Goal: Information Seeking & Learning: Stay updated

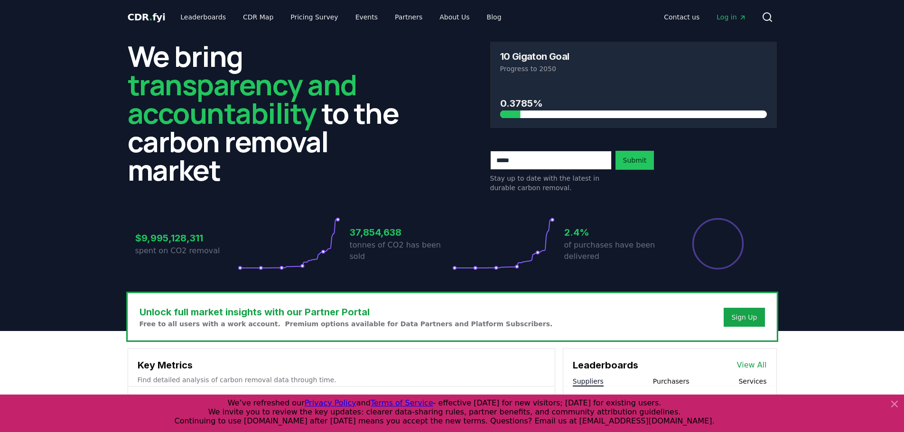
click at [544, 55] on h3 "10 Gigaton Goal" at bounding box center [534, 56] width 69 height 9
drag, startPoint x: 544, startPoint y: 55, endPoint x: 585, endPoint y: 55, distance: 41.3
click at [585, 55] on div "10 Gigaton Goal" at bounding box center [633, 56] width 267 height 9
drag, startPoint x: 527, startPoint y: 61, endPoint x: 563, endPoint y: 60, distance: 36.1
click at [563, 60] on h3 "10 Gigaton Goal" at bounding box center [534, 56] width 69 height 9
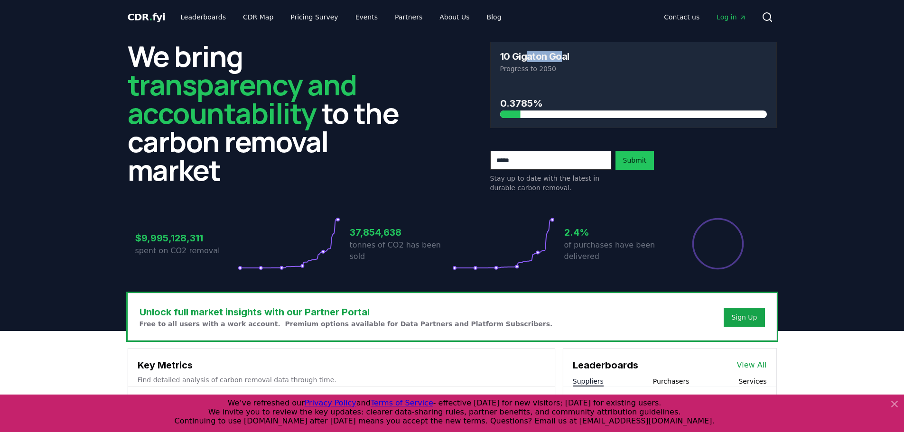
click at [563, 60] on h3 "10 Gigaton Goal" at bounding box center [534, 56] width 69 height 9
drag, startPoint x: 554, startPoint y: 71, endPoint x: 494, endPoint y: 74, distance: 60.4
click at [494, 74] on div "10 Gigaton Goal Progress to 2050" at bounding box center [634, 62] width 286 height 41
drag, startPoint x: 536, startPoint y: 101, endPoint x: 519, endPoint y: 102, distance: 17.1
click at [521, 102] on h3 "0.3785%" at bounding box center [633, 103] width 267 height 14
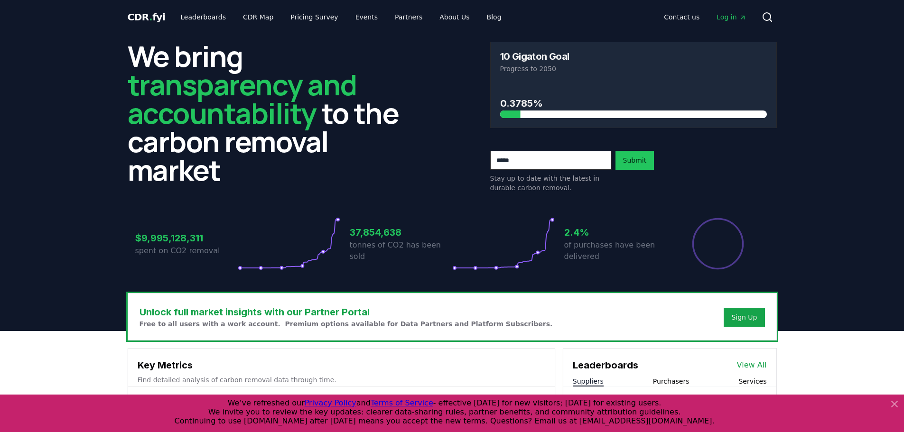
click at [492, 106] on div "0.3785%" at bounding box center [634, 105] width 286 height 45
drag, startPoint x: 400, startPoint y: 238, endPoint x: 346, endPoint y: 235, distance: 54.2
click at [346, 235] on div "$9,995,128,311 spent on CO2 removal 37,854,638 tonnes of CO2 has been sold 2.4%…" at bounding box center [452, 243] width 634 height 53
click at [414, 235] on h3 "37,854,638" at bounding box center [401, 232] width 102 height 14
click at [408, 237] on h3 "37,854,638" at bounding box center [401, 232] width 102 height 14
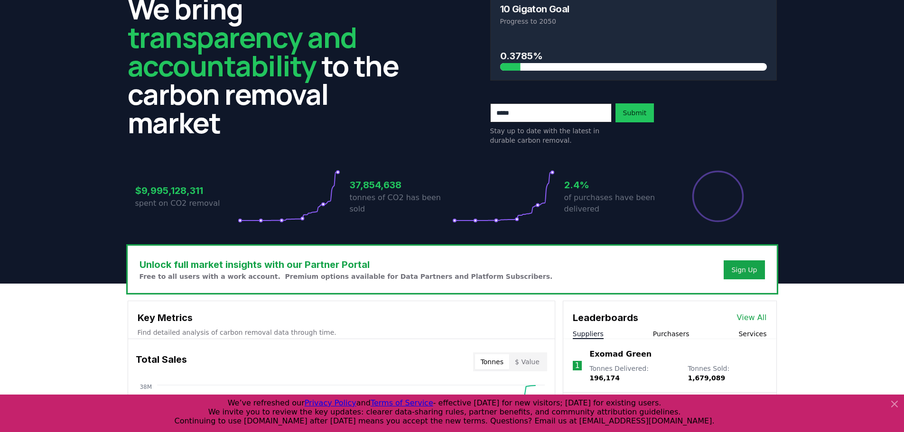
click at [641, 196] on p "of purchases have been delivered" at bounding box center [615, 203] width 102 height 23
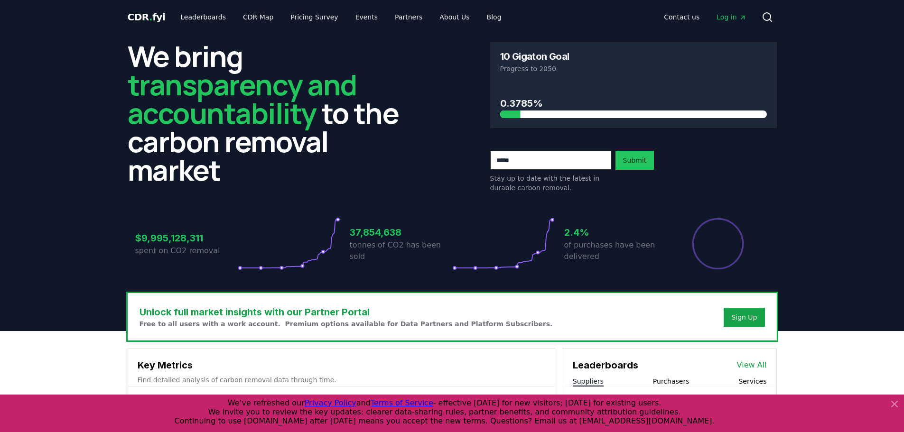
drag, startPoint x: 513, startPoint y: 115, endPoint x: 537, endPoint y: 114, distance: 23.3
click at [537, 114] on div at bounding box center [633, 115] width 267 height 8
click at [479, 23] on link "Blog" at bounding box center [494, 17] width 30 height 17
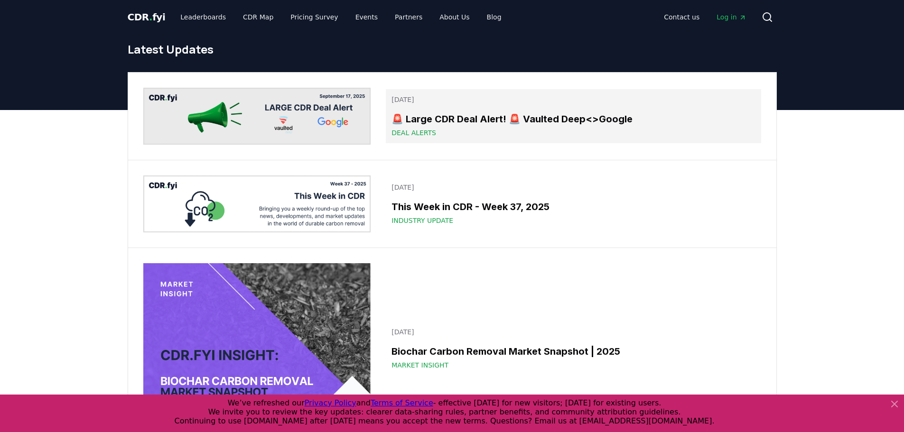
click at [523, 127] on div "🚨 Large CDR Deal Alert! 🚨 Vaulted Deep<>Google Deal Alerts" at bounding box center [572, 125] width 363 height 26
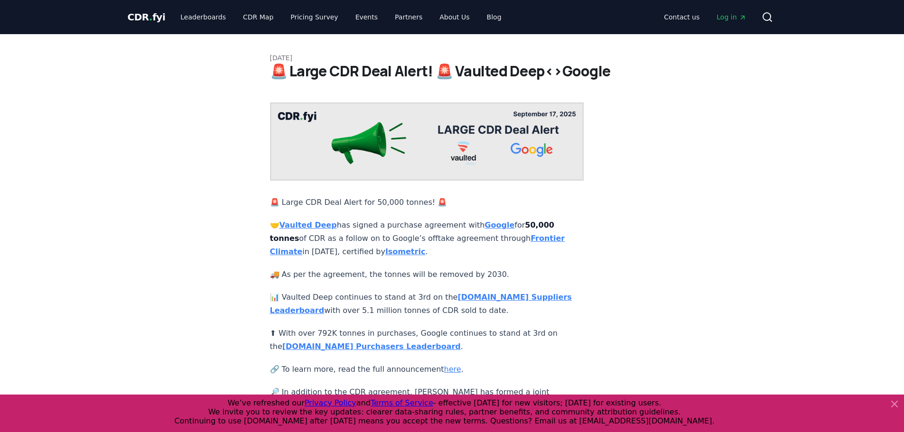
click at [320, 221] on strong "Vaulted Deep" at bounding box center [307, 225] width 57 height 9
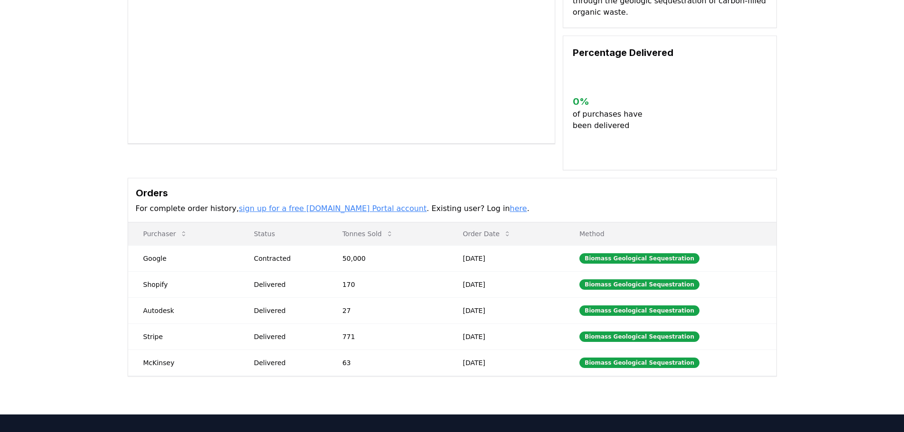
scroll to position [142, 0]
